Goal: Task Accomplishment & Management: Manage account settings

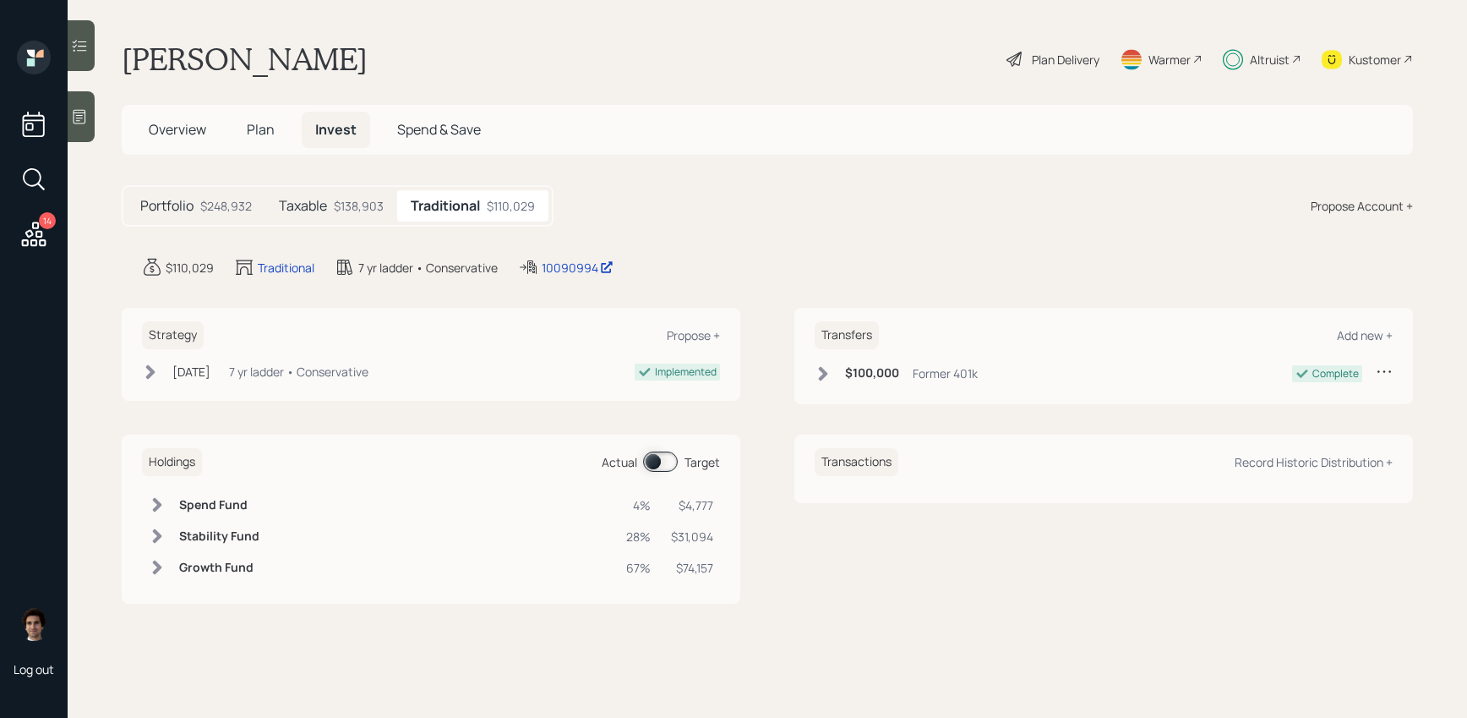
click at [666, 461] on span at bounding box center [660, 461] width 35 height 20
click at [358, 204] on div "$138,903" at bounding box center [359, 206] width 50 height 18
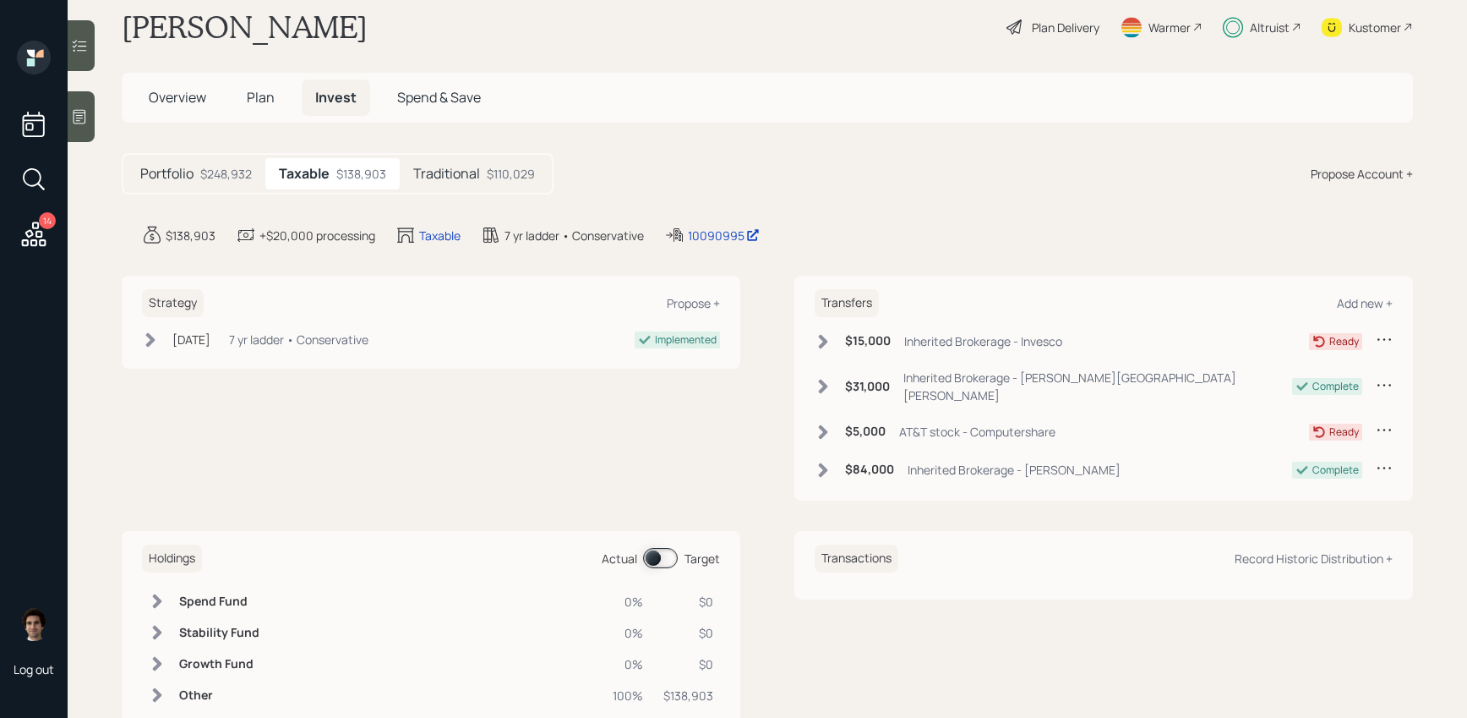
scroll to position [30, 0]
click at [259, 171] on div "Portfolio $248,932" at bounding box center [196, 176] width 139 height 31
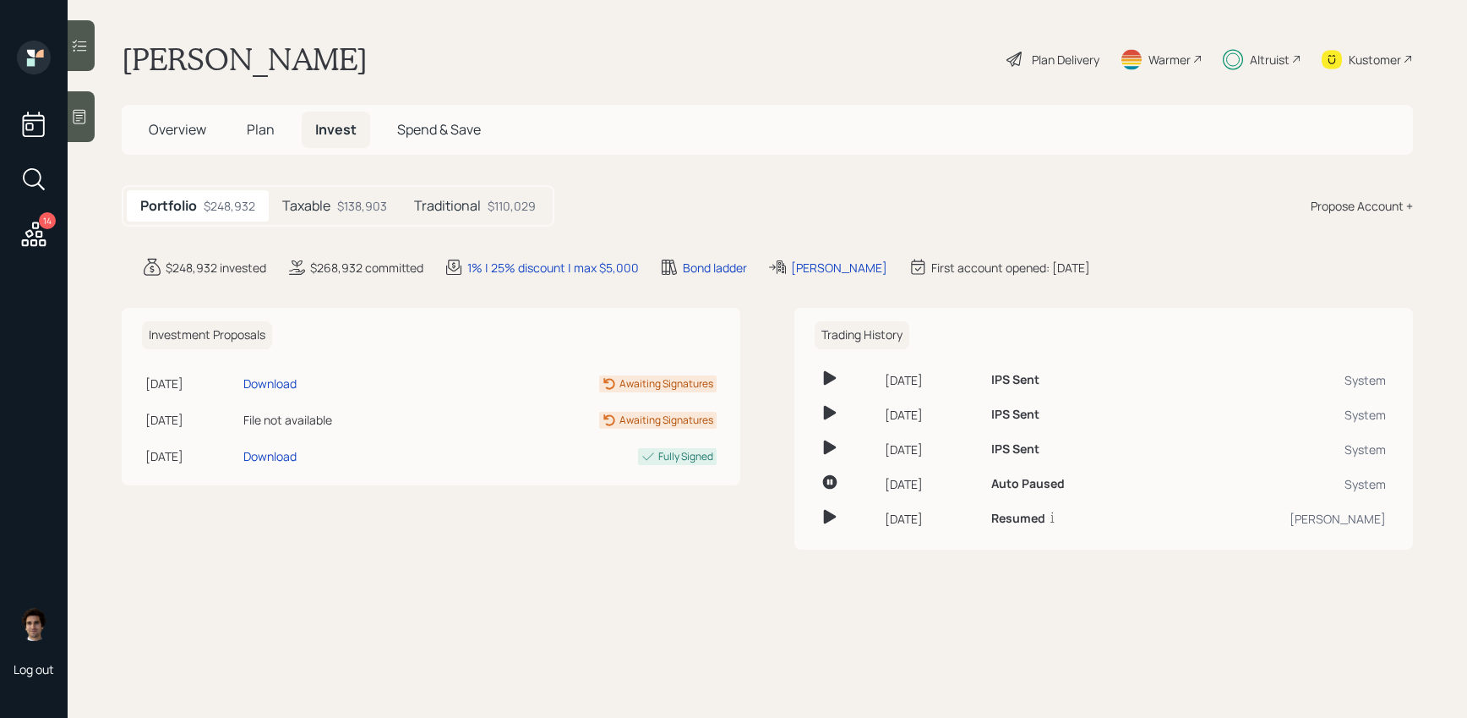
click at [84, 52] on icon at bounding box center [79, 45] width 17 height 17
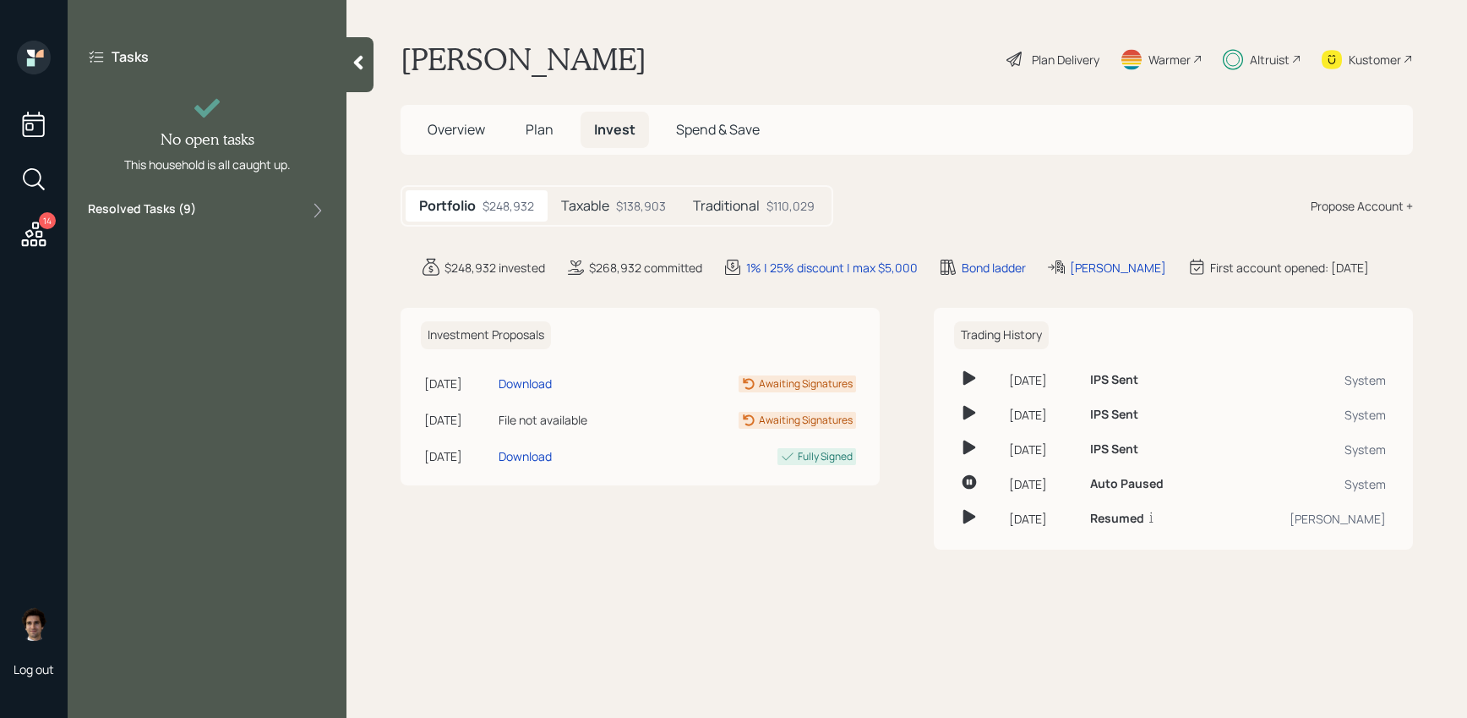
click at [175, 207] on label "Resolved Tasks ( 9 )" at bounding box center [142, 210] width 108 height 20
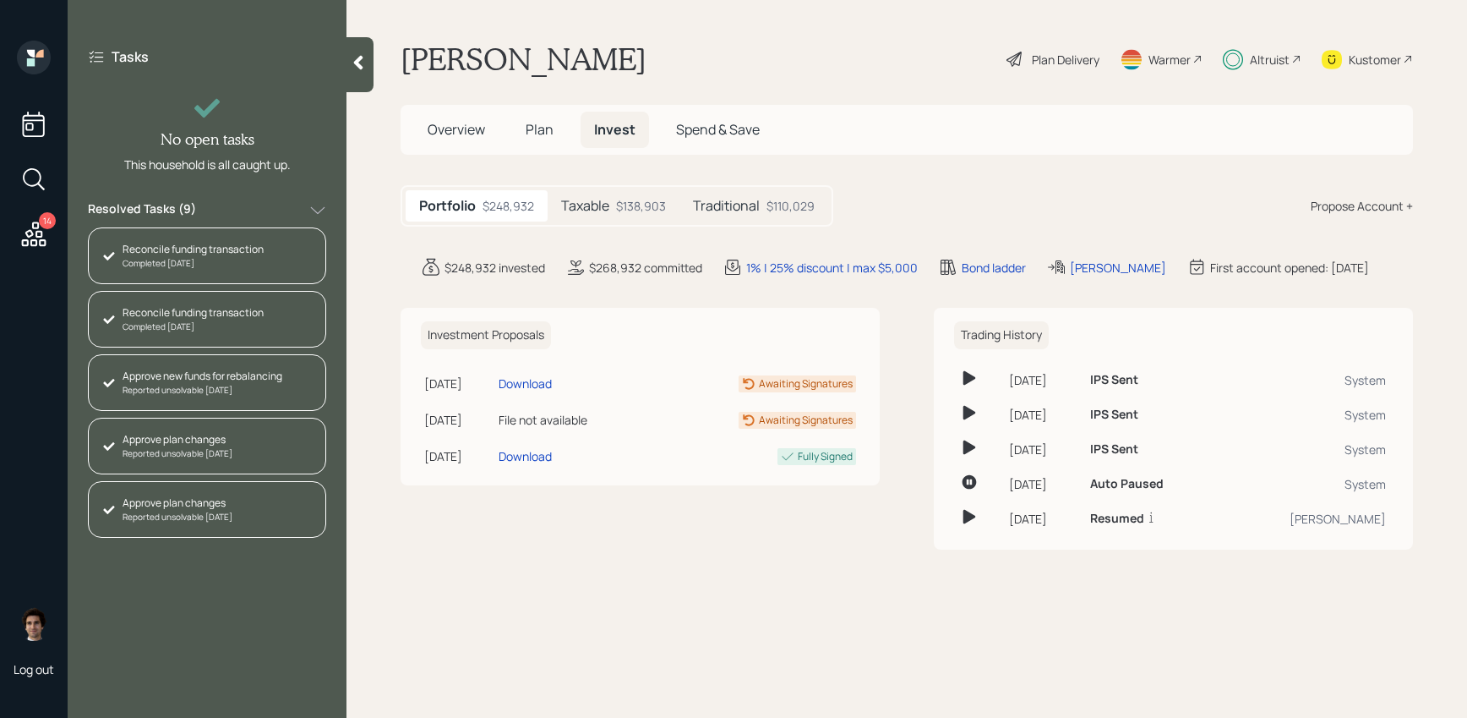
click at [361, 522] on main "Lawrence Lefkowitz Plan Delivery Warmer Altruist Kustomer Overview Plan Invest …" at bounding box center [907, 359] width 1121 height 718
click at [41, 242] on icon at bounding box center [34, 233] width 25 height 25
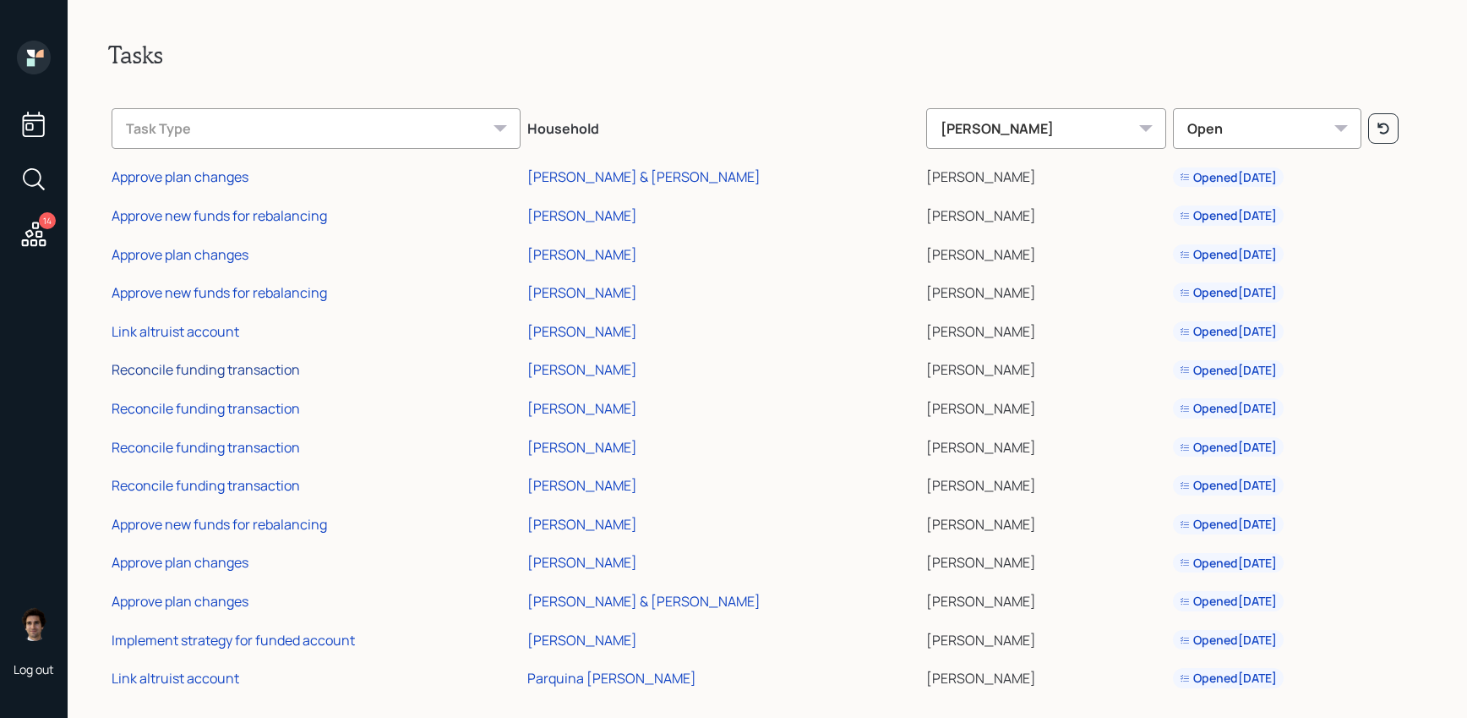
scroll to position [18, 0]
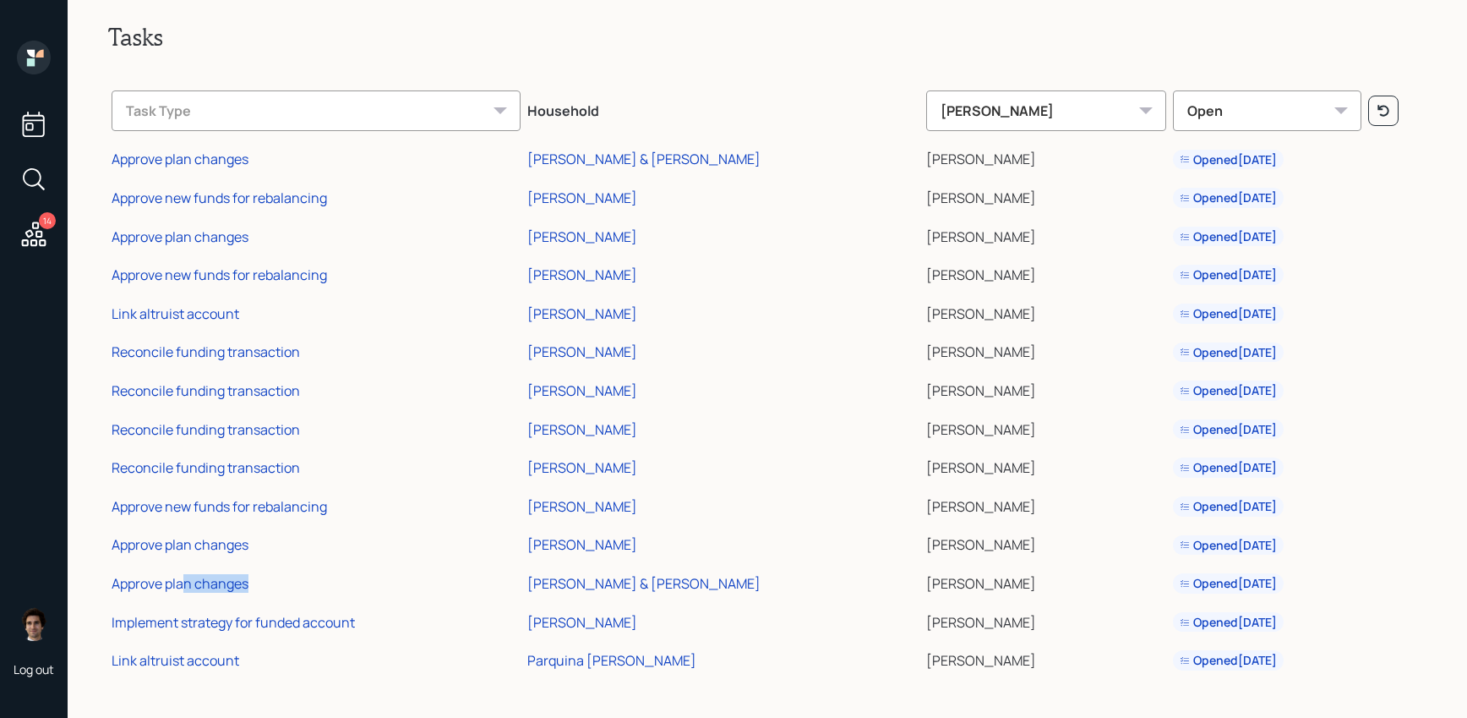
drag, startPoint x: 186, startPoint y: 587, endPoint x: 492, endPoint y: 589, distance: 306.0
click at [494, 592] on td "Approve plan changes" at bounding box center [316, 580] width 416 height 39
click at [630, 588] on div "[PERSON_NAME] & [PERSON_NAME]" at bounding box center [643, 583] width 233 height 19
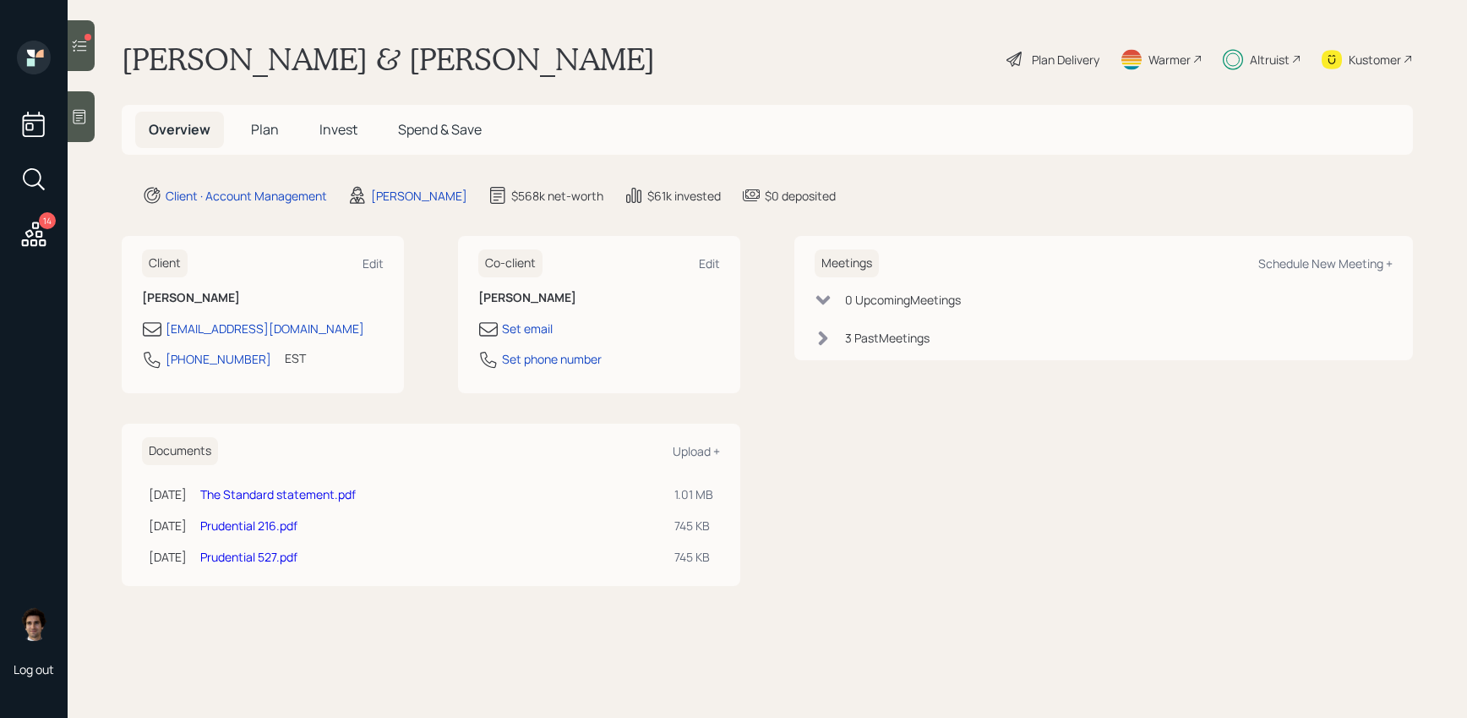
click at [269, 128] on span "Plan" at bounding box center [265, 129] width 28 height 19
